Goal: Transaction & Acquisition: Purchase product/service

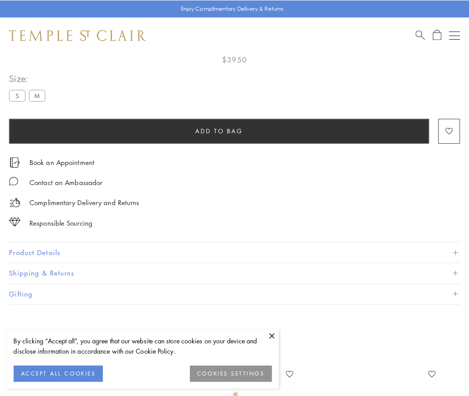
scroll to position [53, 0]
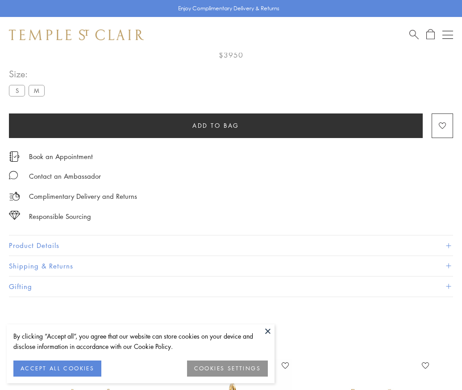
click at [216, 125] on span "Add to bag" at bounding box center [215, 126] width 47 height 10
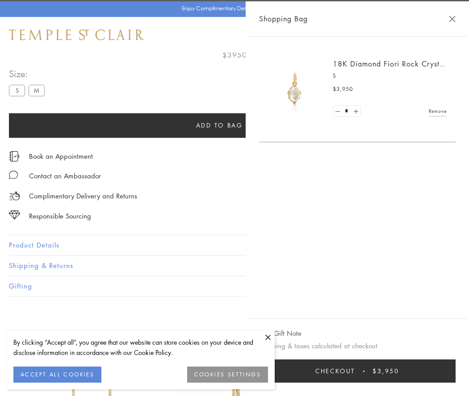
click at [355, 371] on span "Checkout" at bounding box center [335, 372] width 40 height 10
